Goal: Task Accomplishment & Management: Complete application form

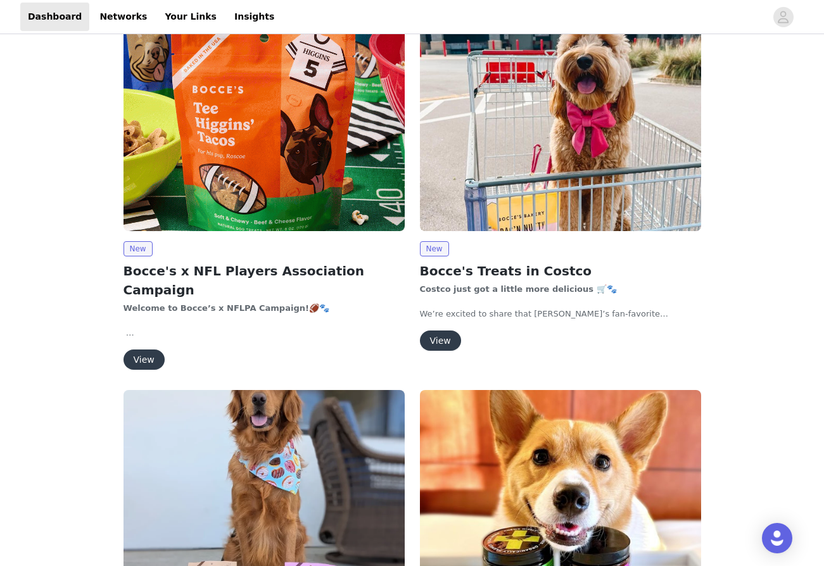
scroll to position [74, 0]
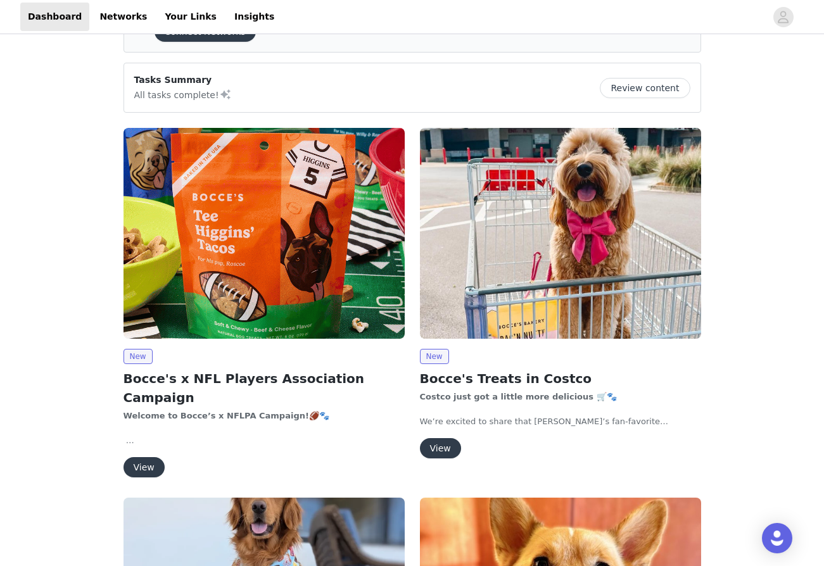
click at [179, 376] on h2 "Bocce's x NFL Players Association Campaign" at bounding box center [263, 388] width 281 height 38
click at [219, 279] on img at bounding box center [263, 233] width 281 height 211
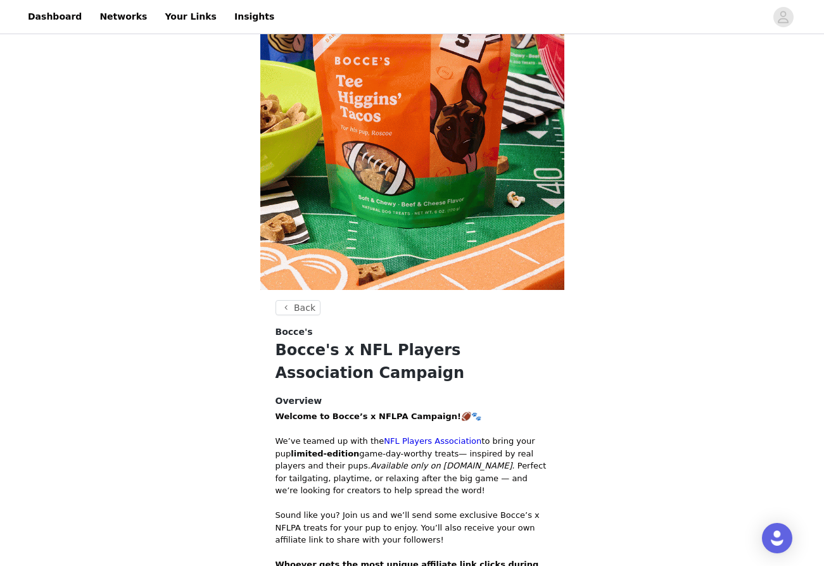
scroll to position [507, 0]
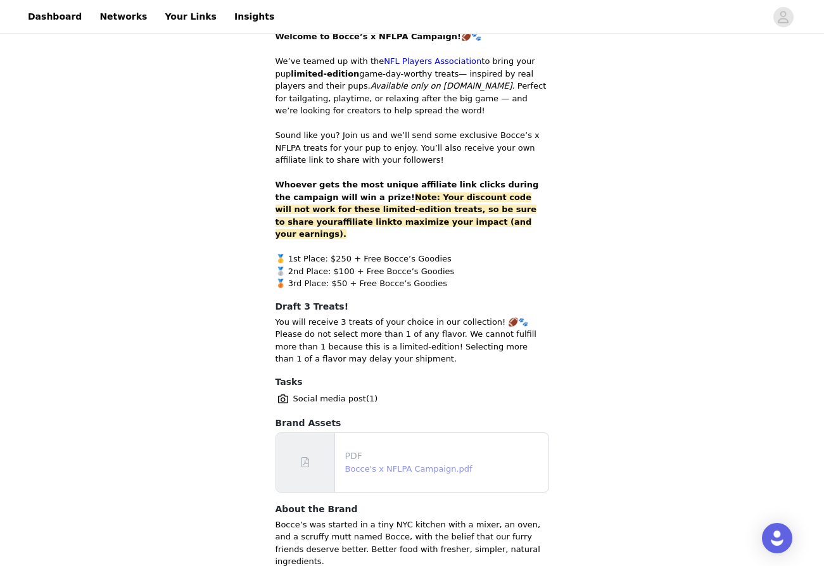
click at [399, 464] on link "Bocce's x NFLPA Campaign.pdf" at bounding box center [408, 468] width 127 height 9
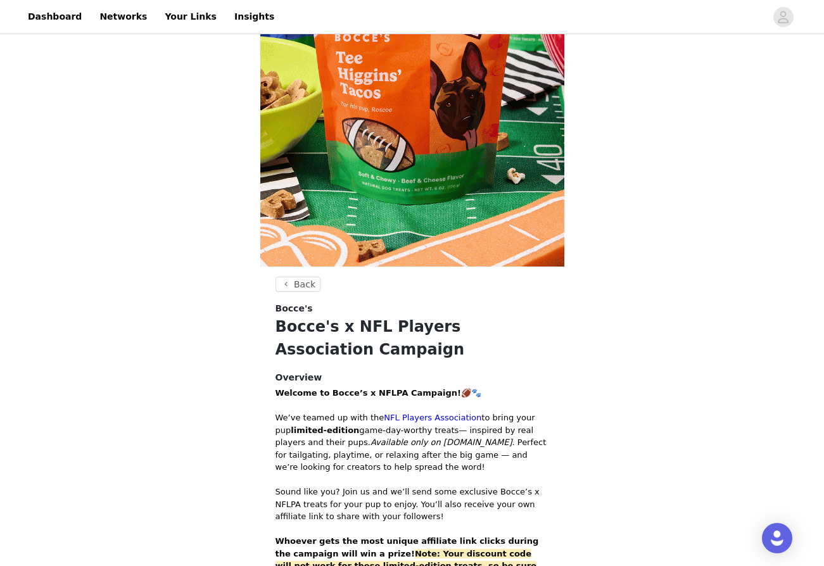
scroll to position [561, 0]
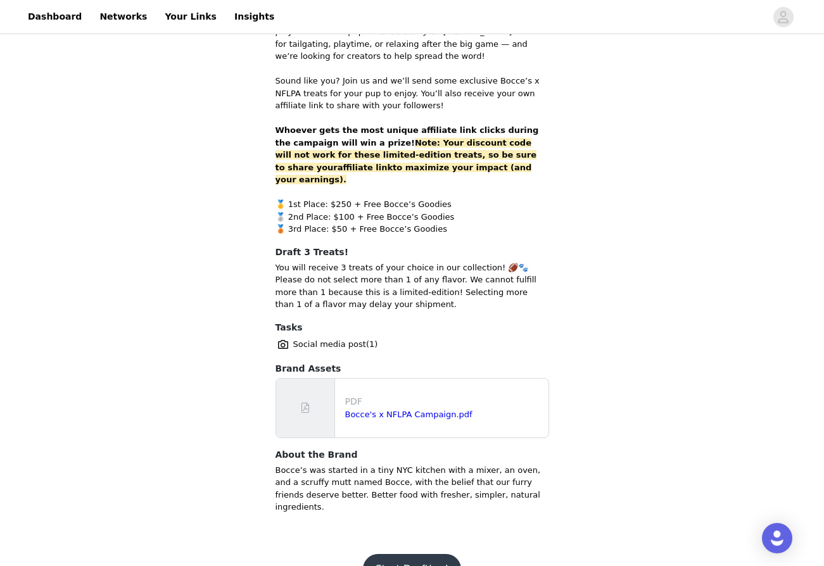
click at [395, 554] on button "Start Drafting!" at bounding box center [412, 569] width 99 height 30
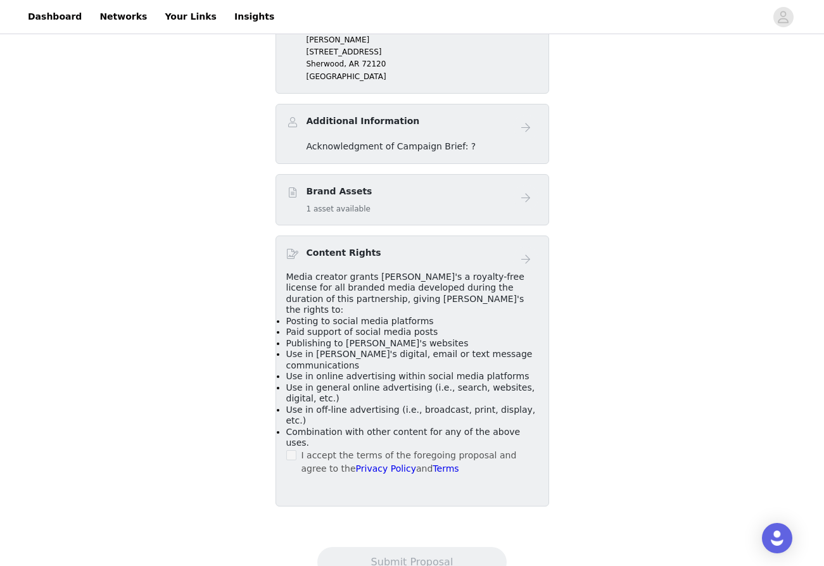
scroll to position [293, 0]
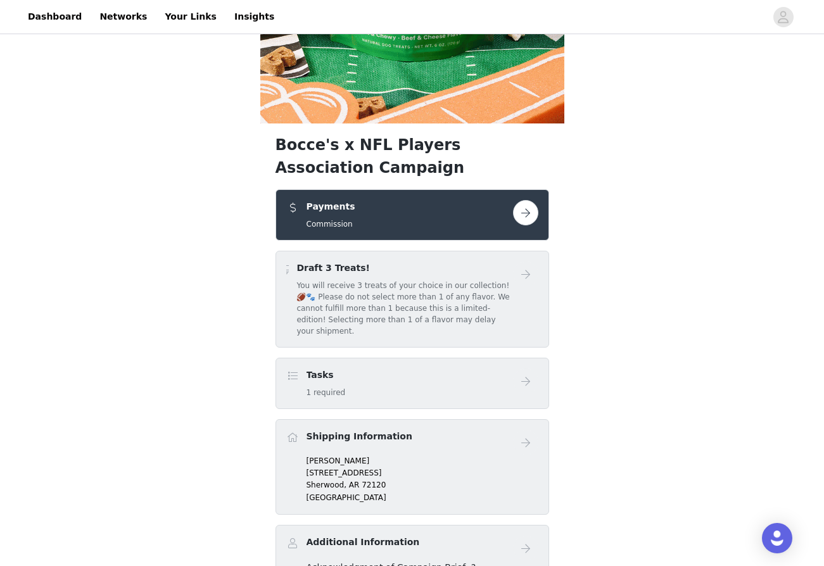
click at [526, 217] on button "button" at bounding box center [525, 212] width 25 height 25
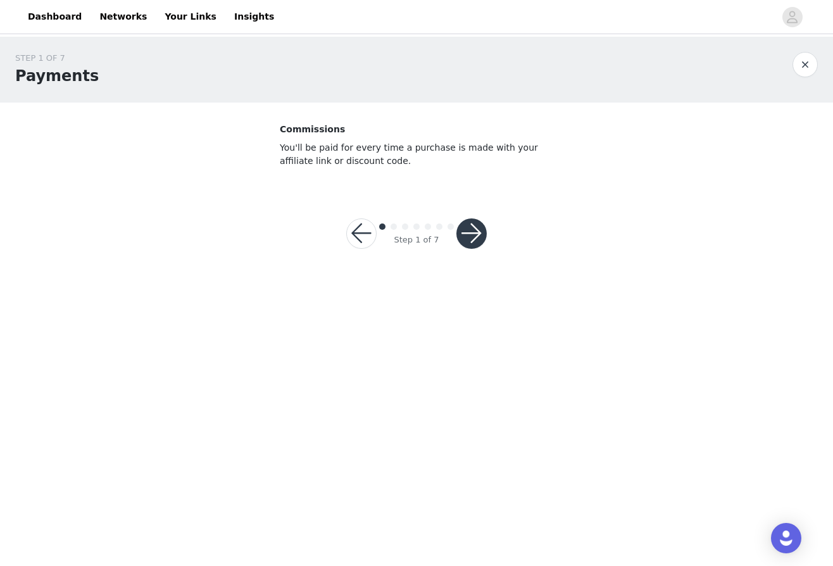
click at [467, 233] on button "button" at bounding box center [472, 233] width 30 height 30
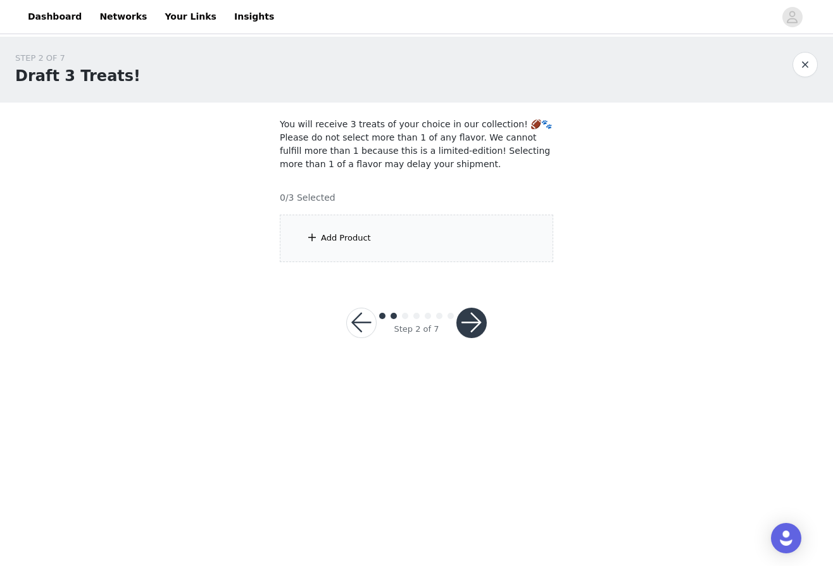
click at [338, 239] on div "Add Product" at bounding box center [346, 238] width 50 height 13
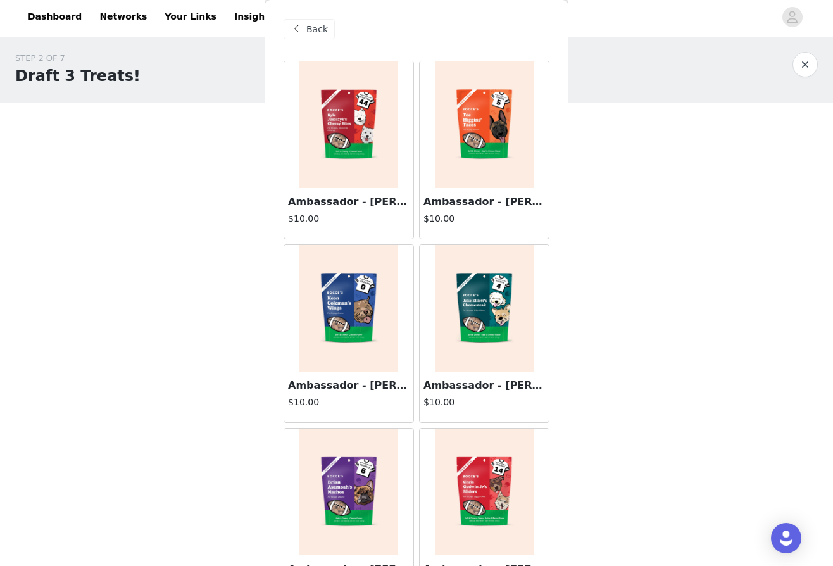
scroll to position [46, 0]
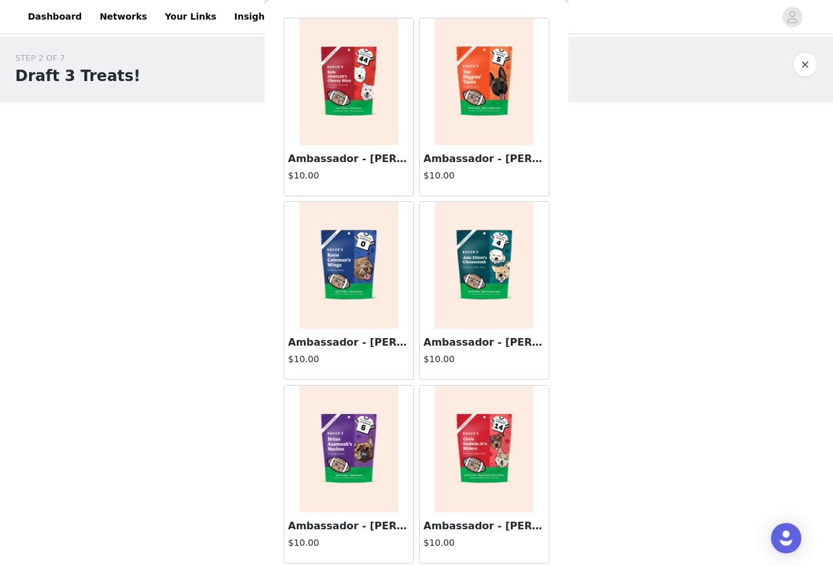
click at [488, 448] on img at bounding box center [484, 449] width 99 height 127
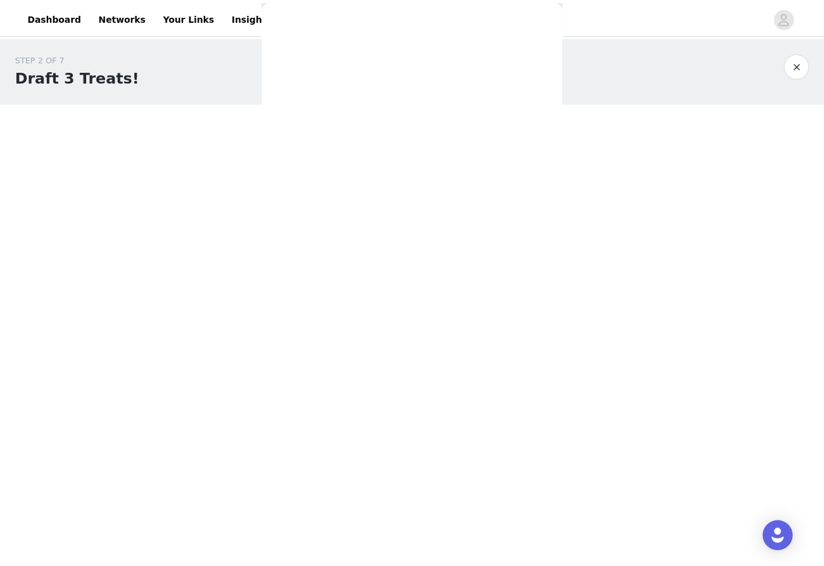
scroll to position [0, 0]
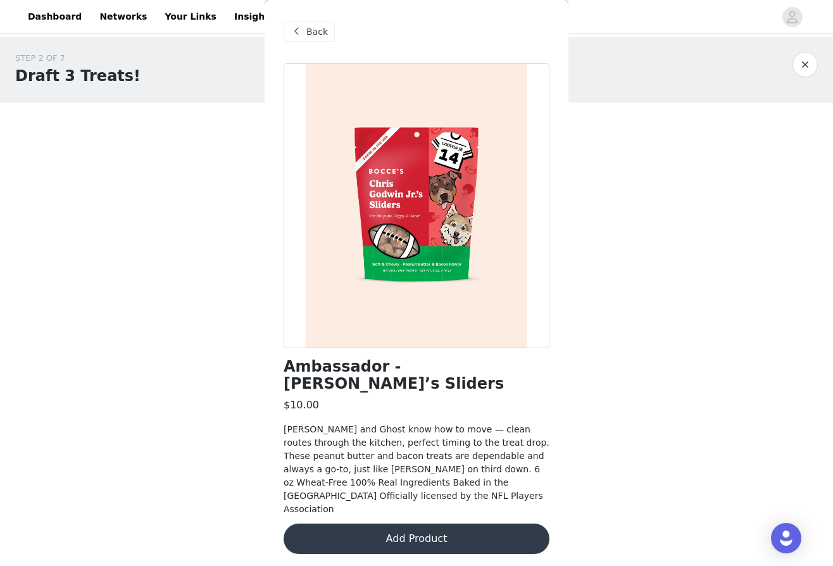
click at [406, 524] on button "Add Product" at bounding box center [417, 539] width 266 height 30
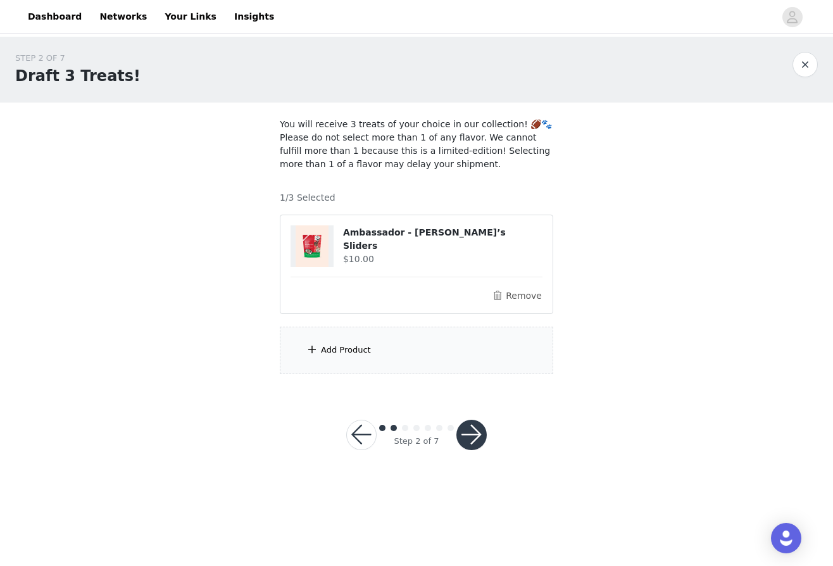
click at [339, 350] on div "Add Product" at bounding box center [346, 350] width 50 height 13
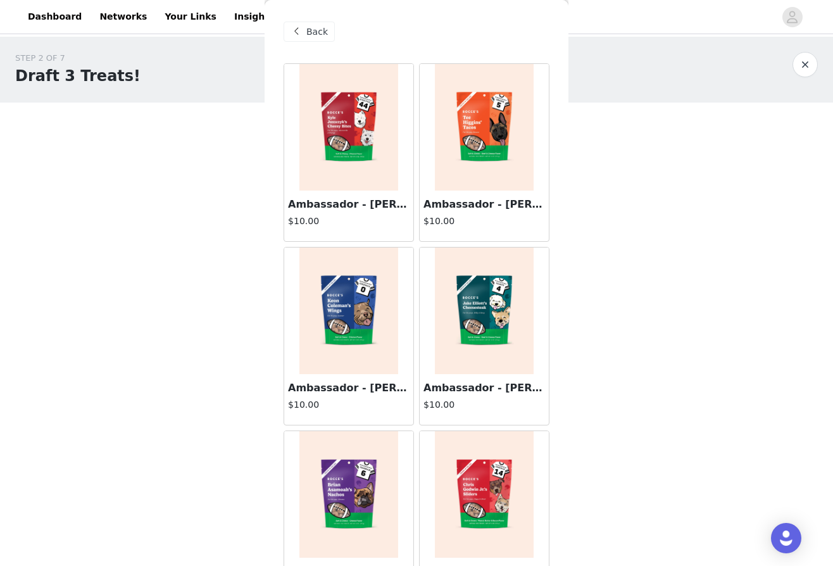
click at [488, 137] on img at bounding box center [484, 127] width 99 height 127
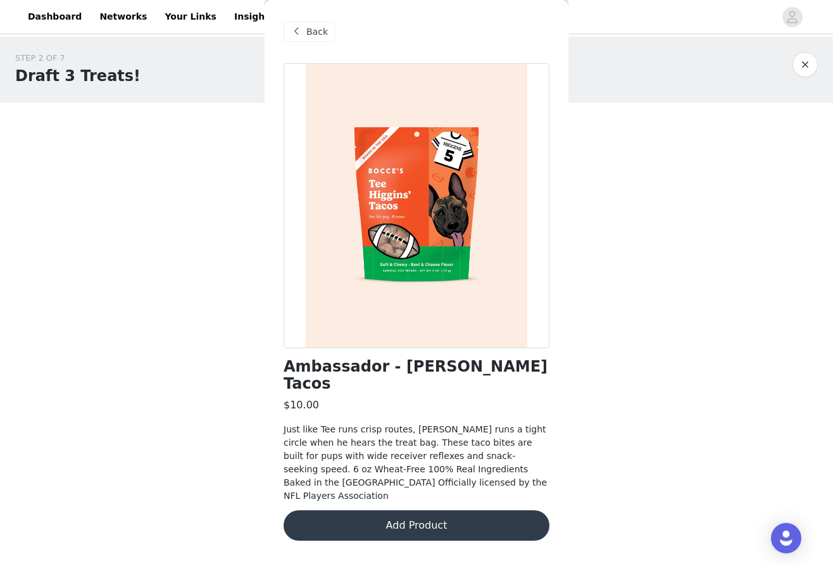
click at [416, 510] on button "Add Product" at bounding box center [417, 525] width 266 height 30
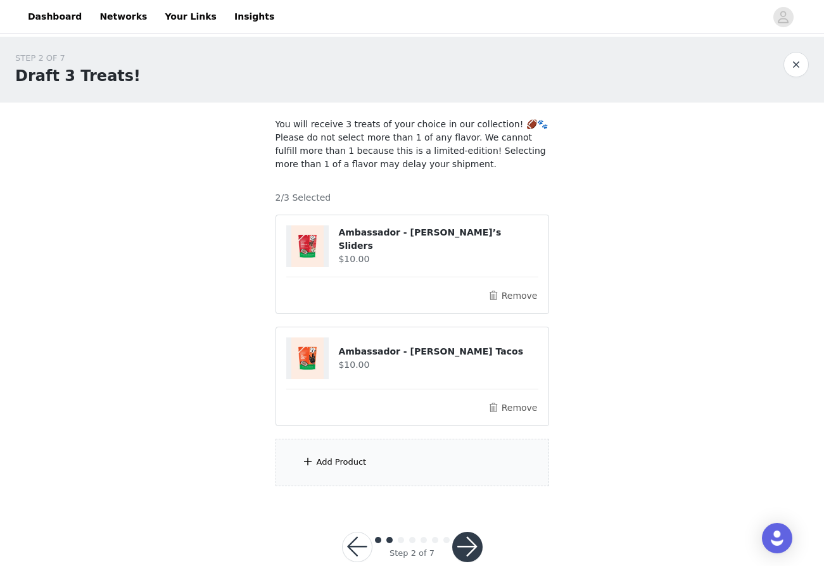
click at [351, 462] on div "Add Product" at bounding box center [342, 462] width 50 height 13
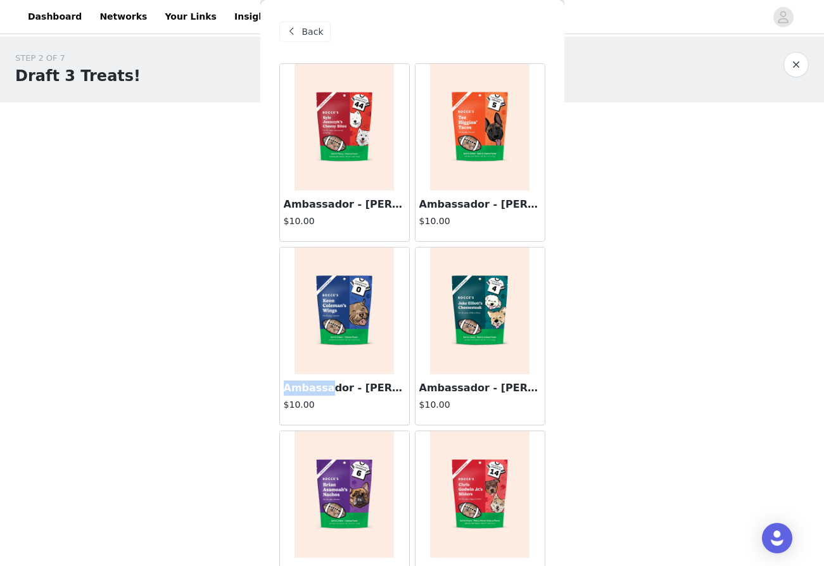
click at [329, 381] on div "Ambassador - [PERSON_NAME] Wings $10.00" at bounding box center [344, 399] width 129 height 51
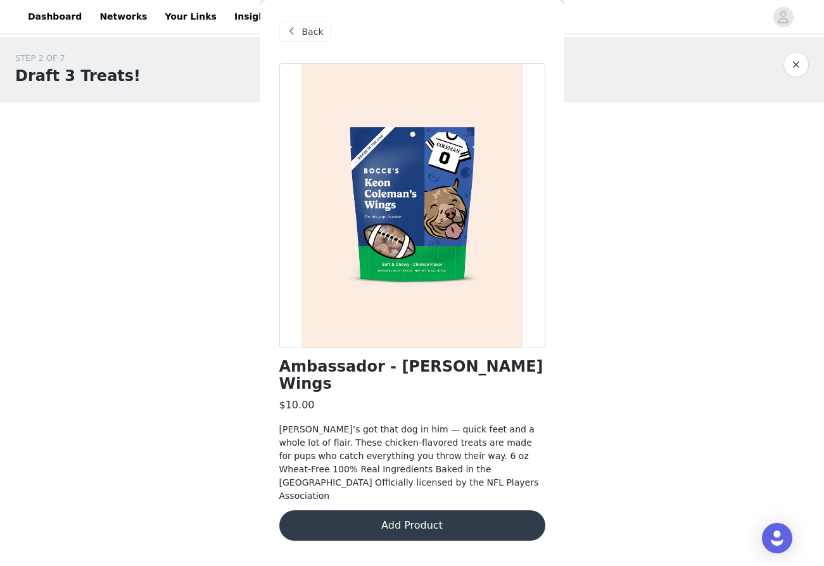
click at [421, 510] on button "Add Product" at bounding box center [412, 525] width 266 height 30
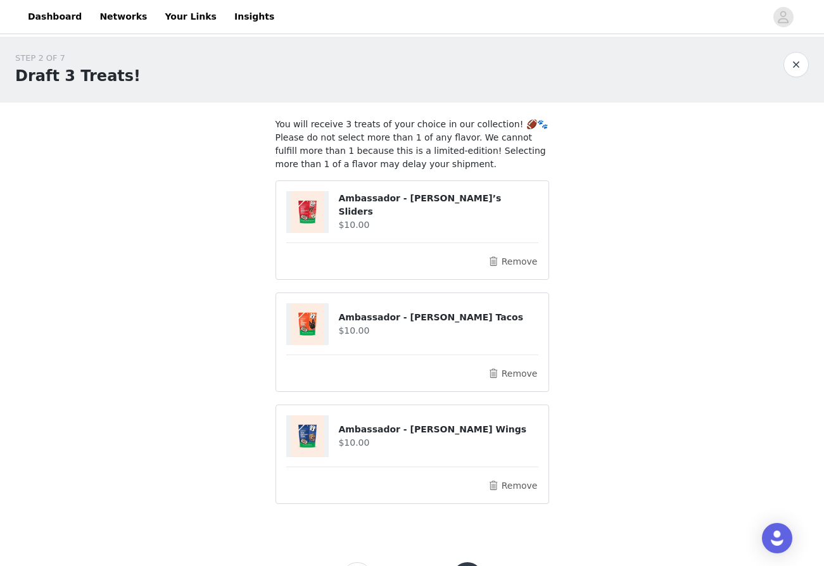
scroll to position [56, 0]
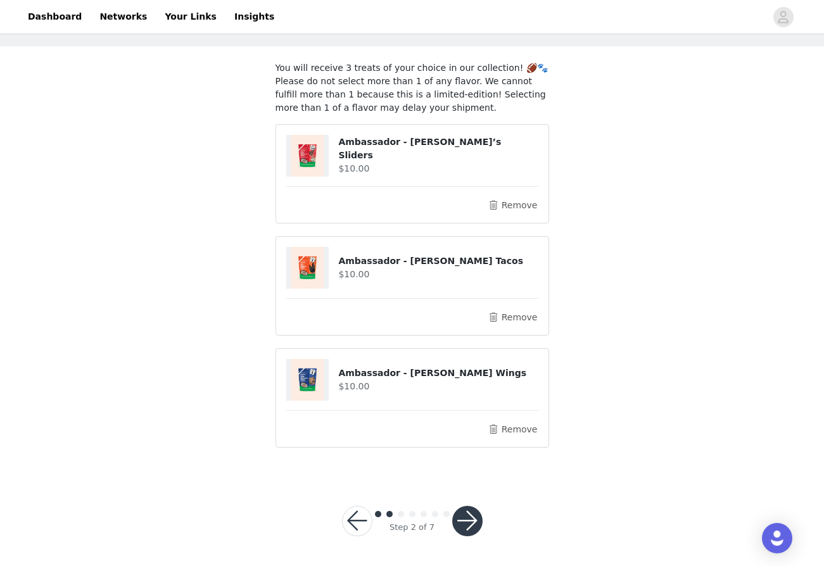
click at [470, 515] on button "button" at bounding box center [467, 521] width 30 height 30
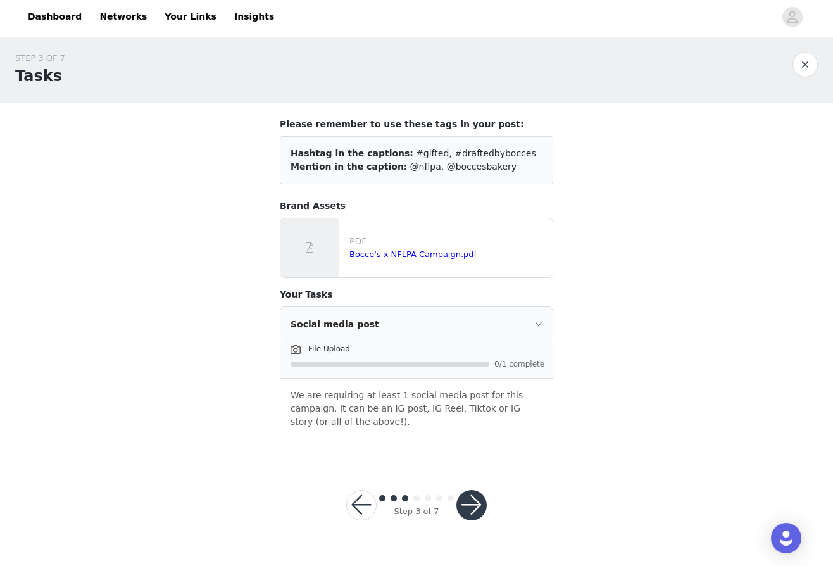
click at [470, 507] on button "button" at bounding box center [472, 505] width 30 height 30
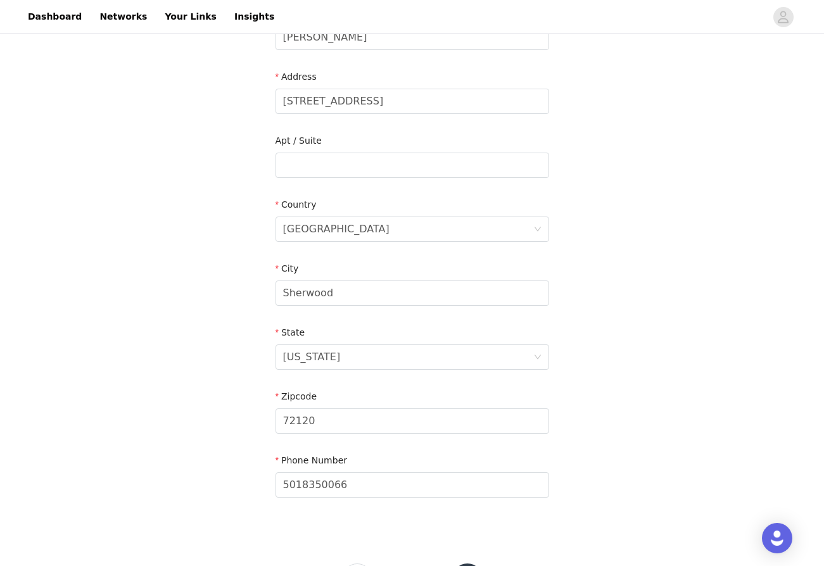
scroll to position [297, 0]
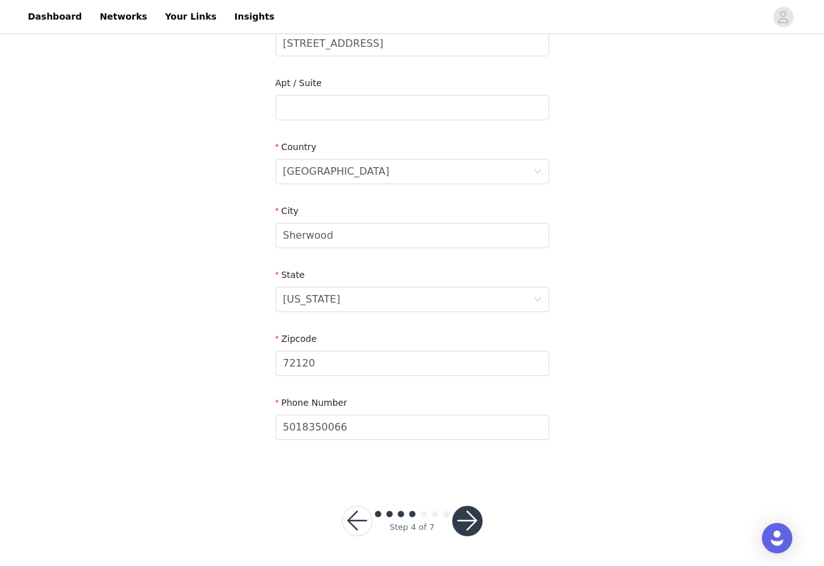
click at [467, 521] on button "button" at bounding box center [467, 521] width 30 height 30
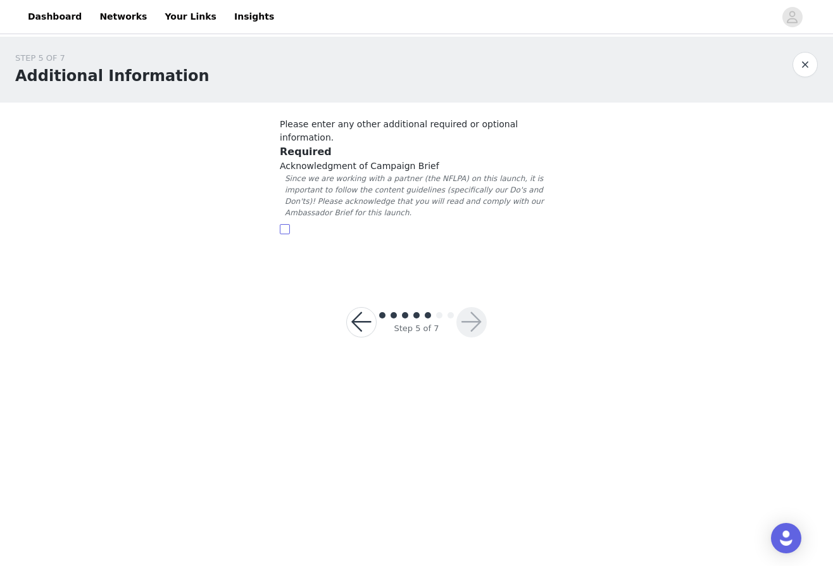
click at [287, 224] on input "checkbox" at bounding box center [285, 229] width 10 height 10
checkbox input "true"
click at [469, 308] on button "button" at bounding box center [472, 322] width 30 height 30
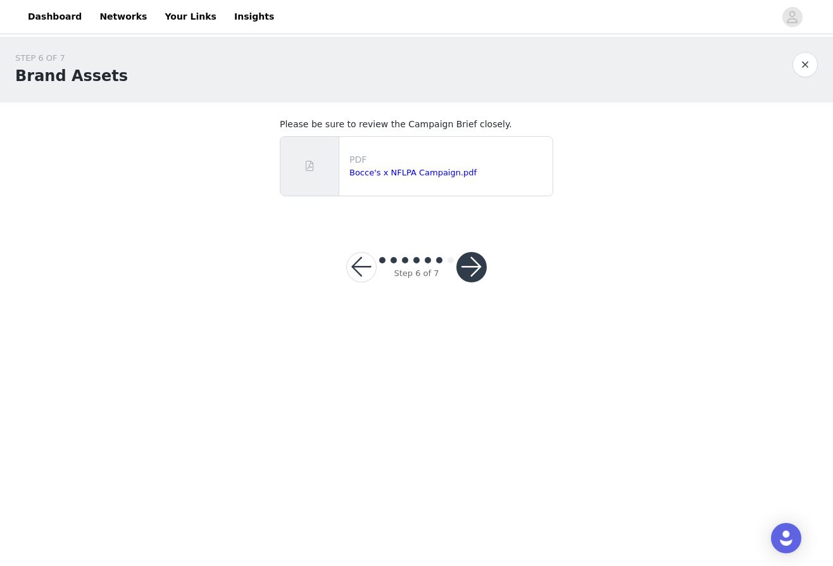
click at [465, 270] on button "button" at bounding box center [472, 267] width 30 height 30
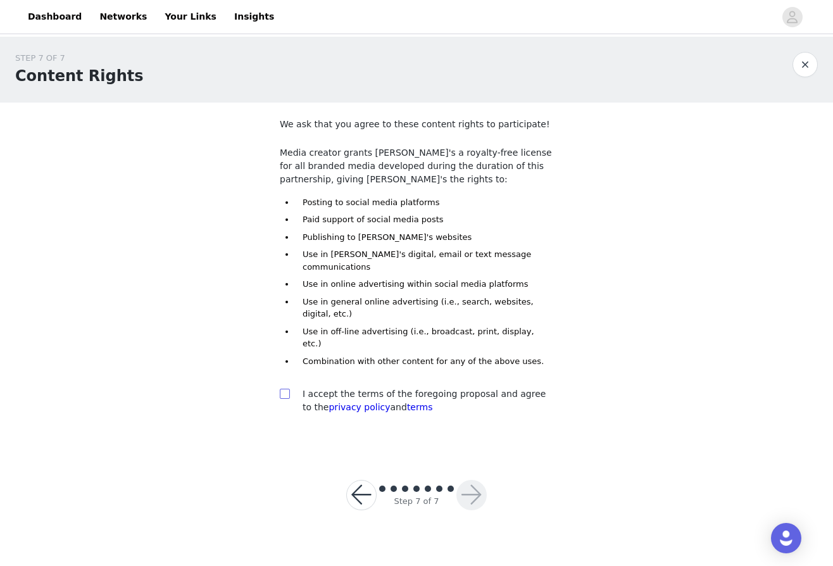
click at [287, 389] on input "checkbox" at bounding box center [284, 393] width 9 height 9
checkbox input "true"
click at [473, 480] on button "button" at bounding box center [472, 495] width 30 height 30
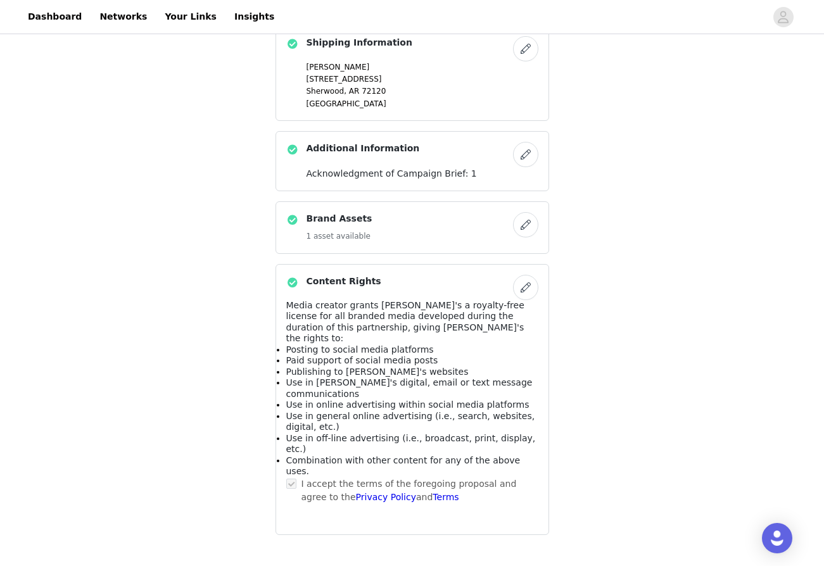
scroll to position [852, 0]
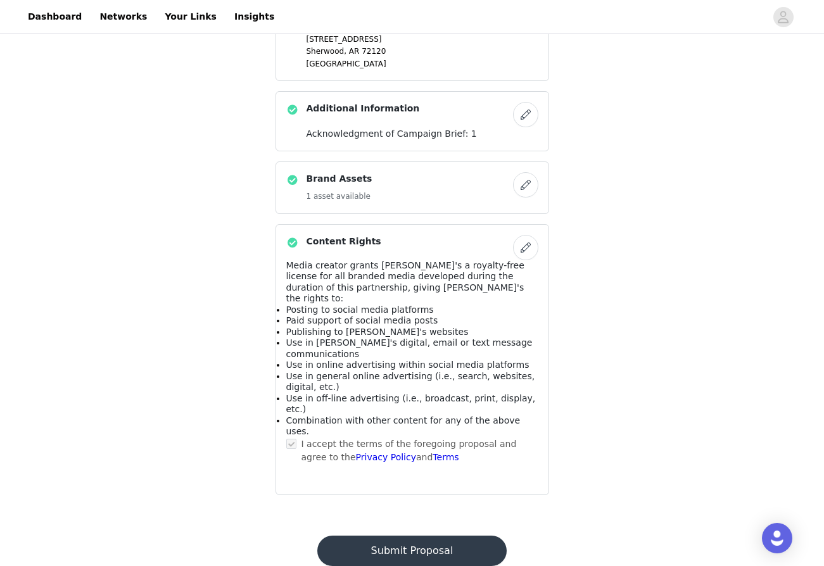
click at [434, 536] on button "Submit Proposal" at bounding box center [411, 551] width 189 height 30
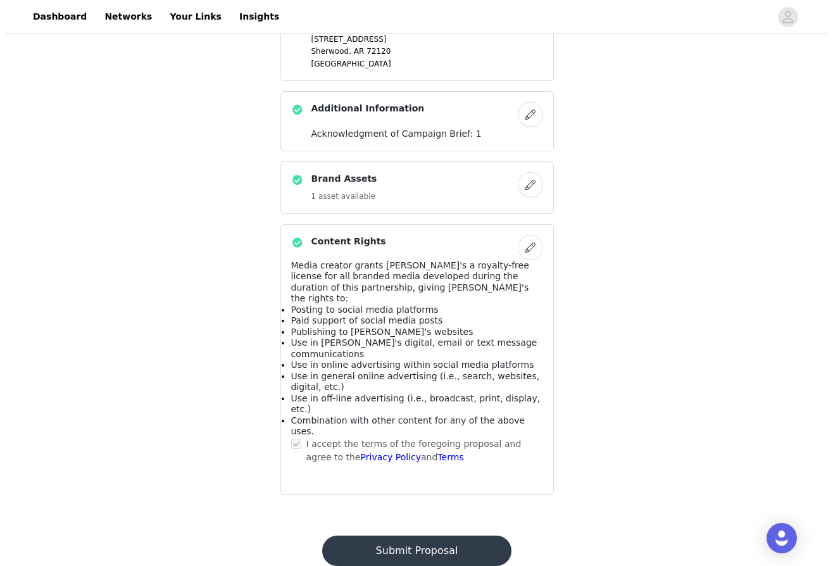
scroll to position [0, 0]
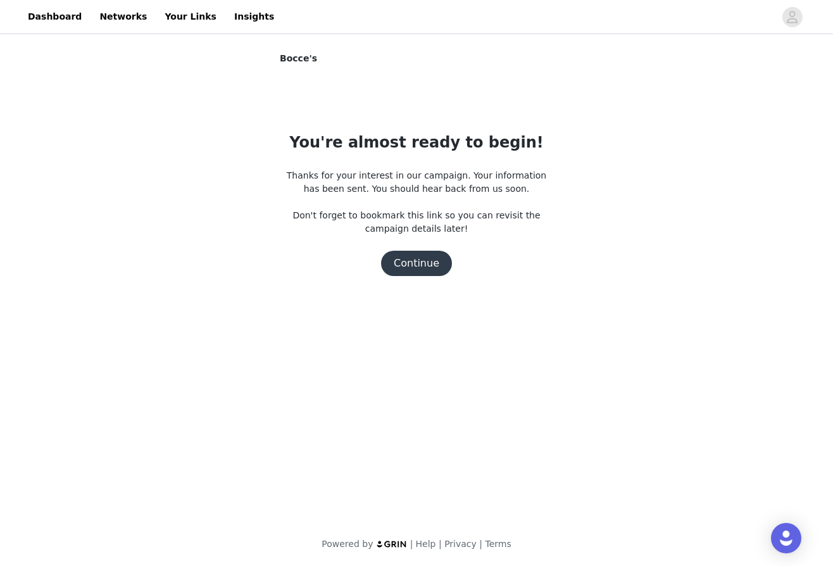
click at [418, 266] on button "Continue" at bounding box center [416, 263] width 71 height 25
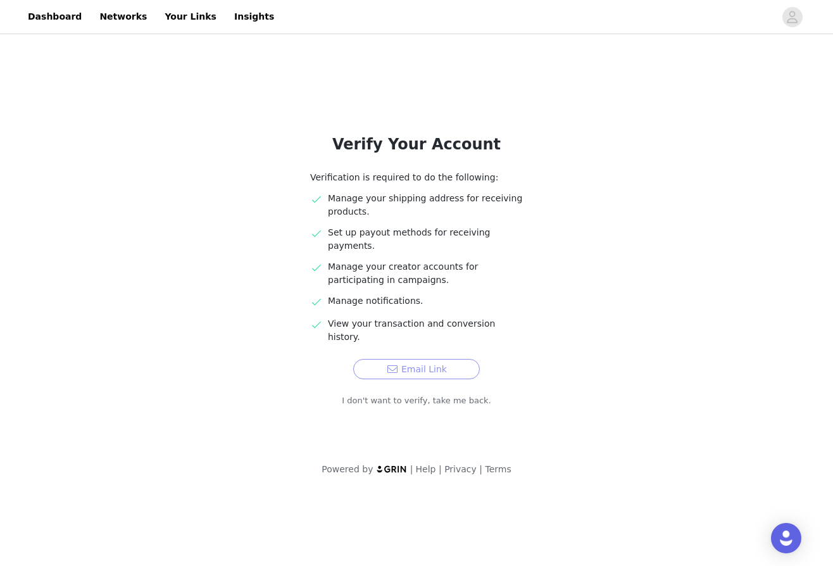
click at [425, 359] on button "Email Link" at bounding box center [416, 369] width 127 height 20
